Goal: Task Accomplishment & Management: Manage account settings

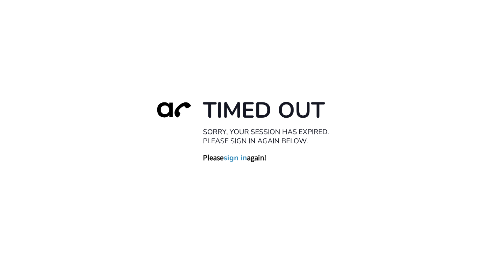
click at [233, 159] on link "sign in" at bounding box center [234, 157] width 23 height 9
click at [233, 160] on link "sign in" at bounding box center [234, 157] width 23 height 9
